Goal: Find specific page/section: Find specific page/section

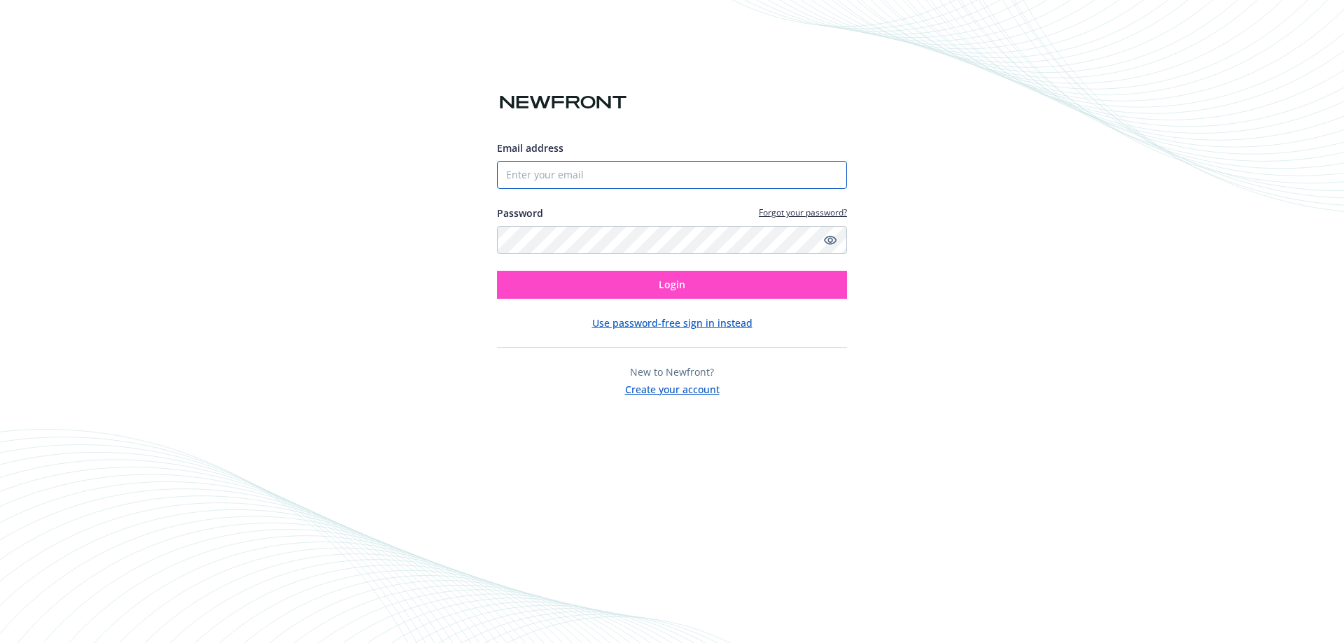
type input "[EMAIL_ADDRESS][DOMAIN_NAME]"
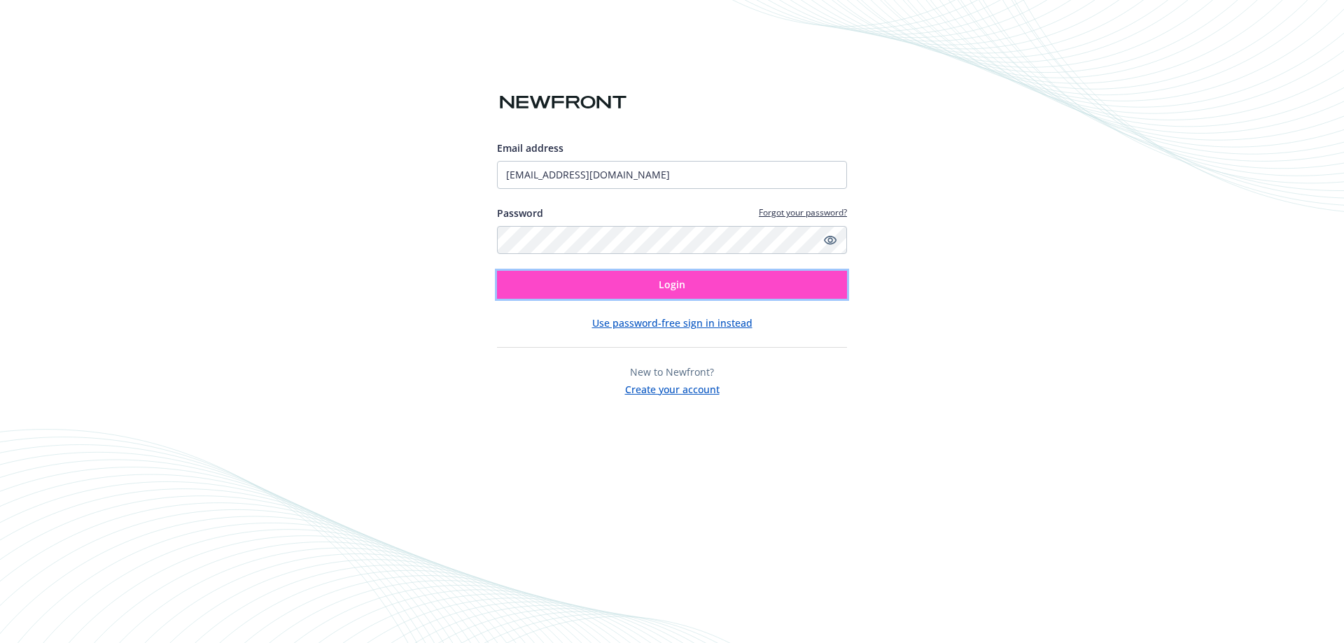
click at [705, 283] on button "Login" at bounding box center [672, 285] width 350 height 28
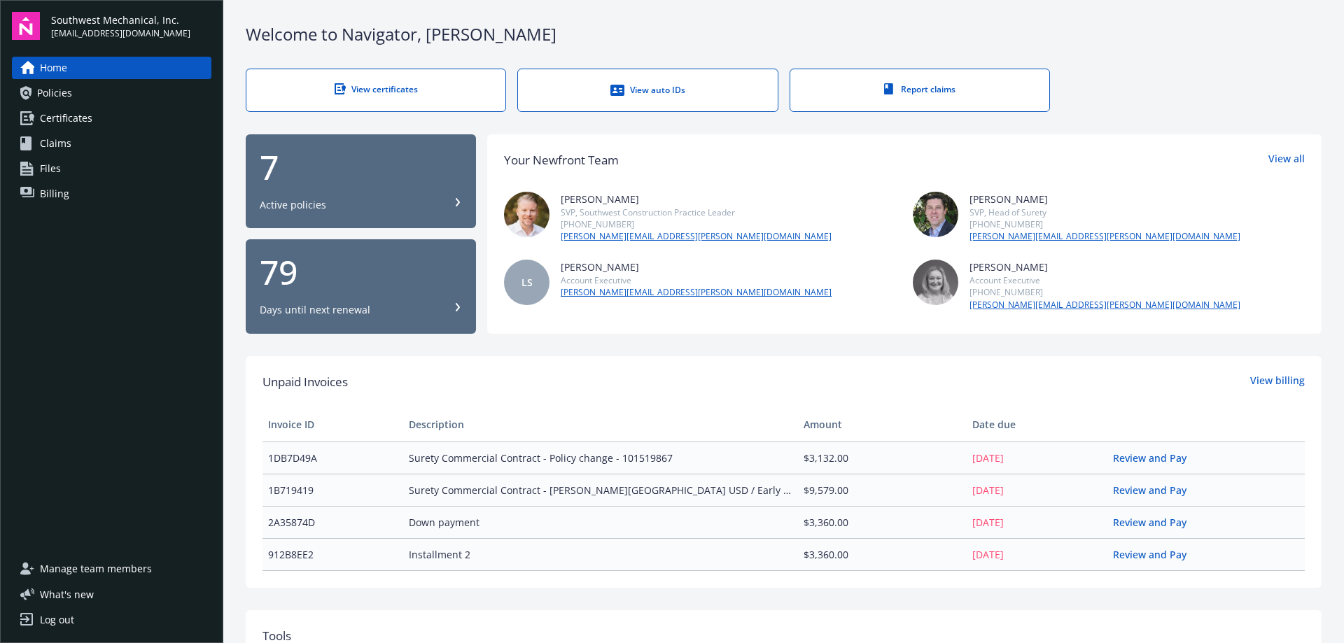
click at [449, 91] on div "View certificates" at bounding box center [375, 89] width 203 height 12
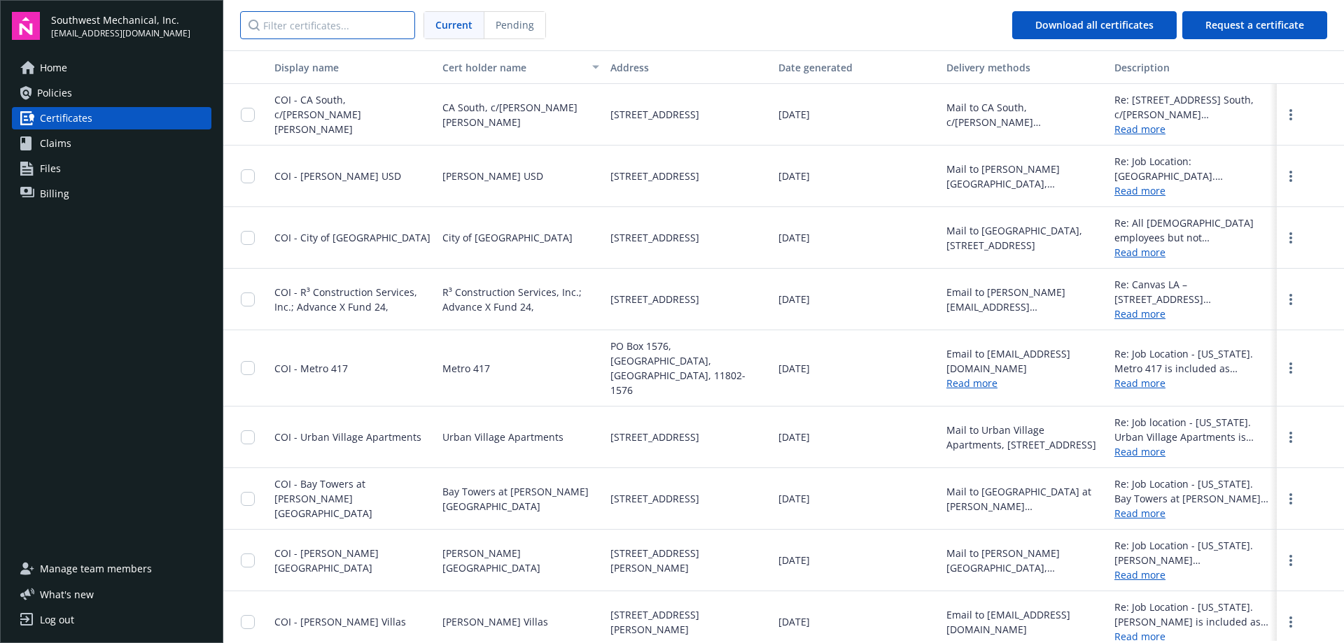
click at [325, 23] on input "Filter certificates..." at bounding box center [327, 25] width 175 height 28
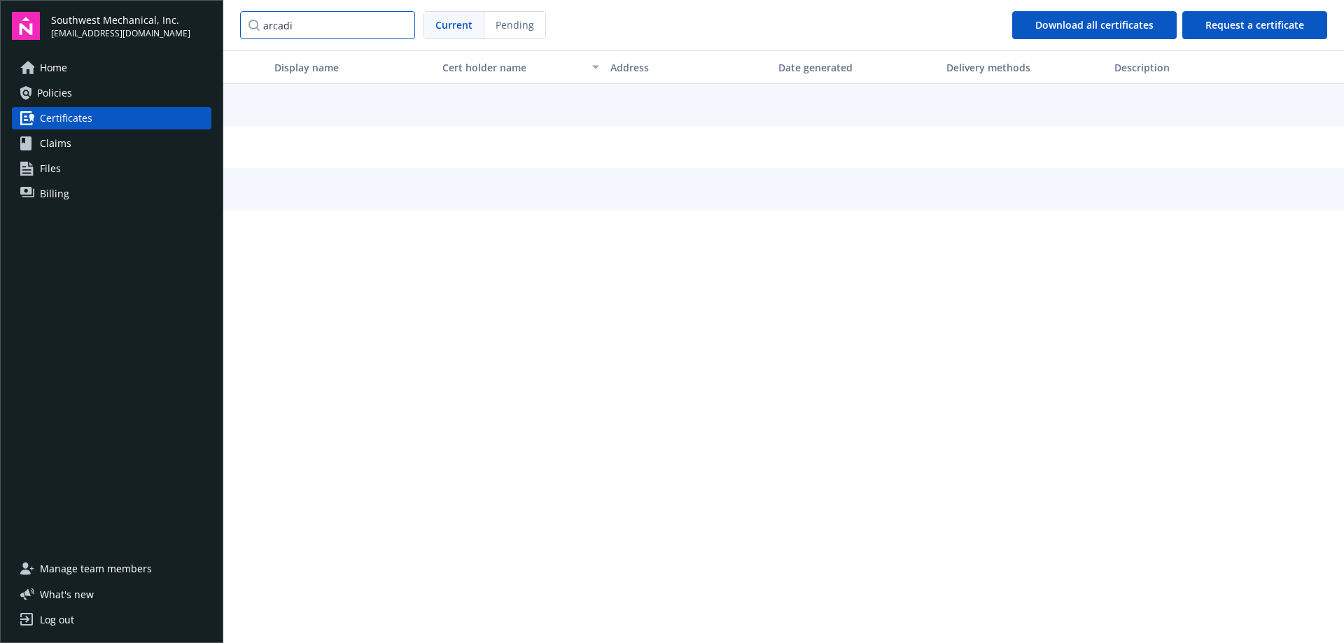
type input "arcadis"
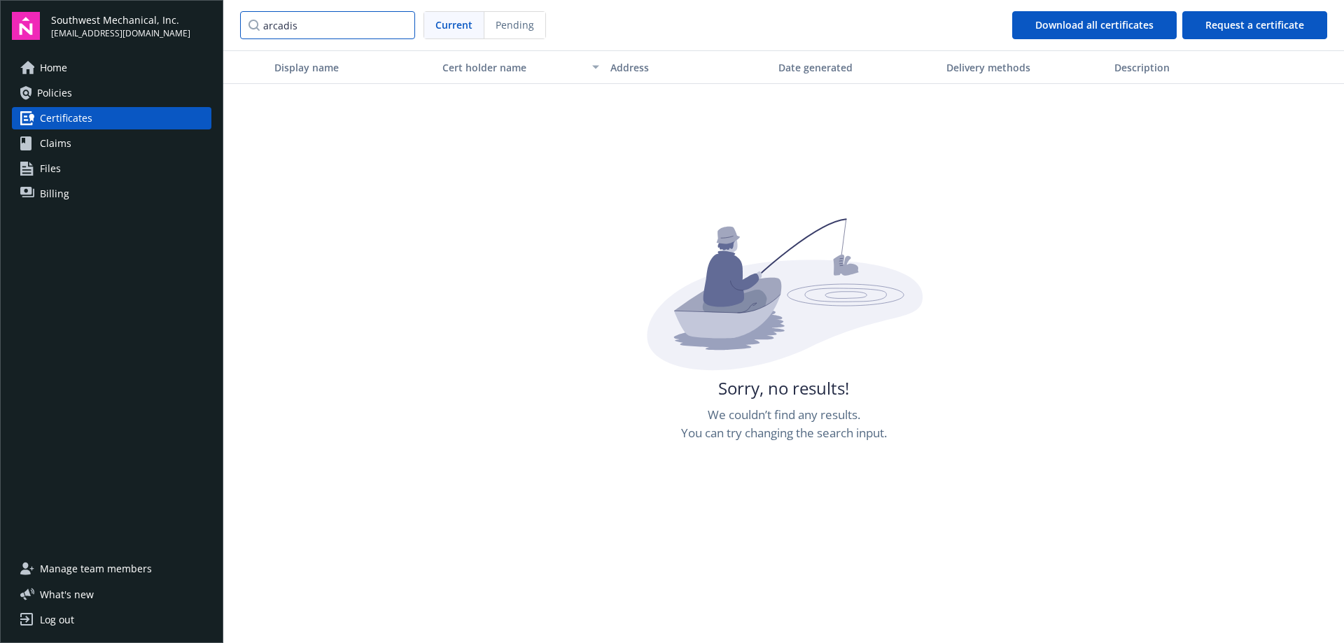
drag, startPoint x: 341, startPoint y: 24, endPoint x: 230, endPoint y: 22, distance: 111.3
click at [230, 22] on nav "arcadis Current Pending Download all certificates Request a certificate" at bounding box center [783, 25] width 1120 height 50
